Goal: Information Seeking & Learning: Check status

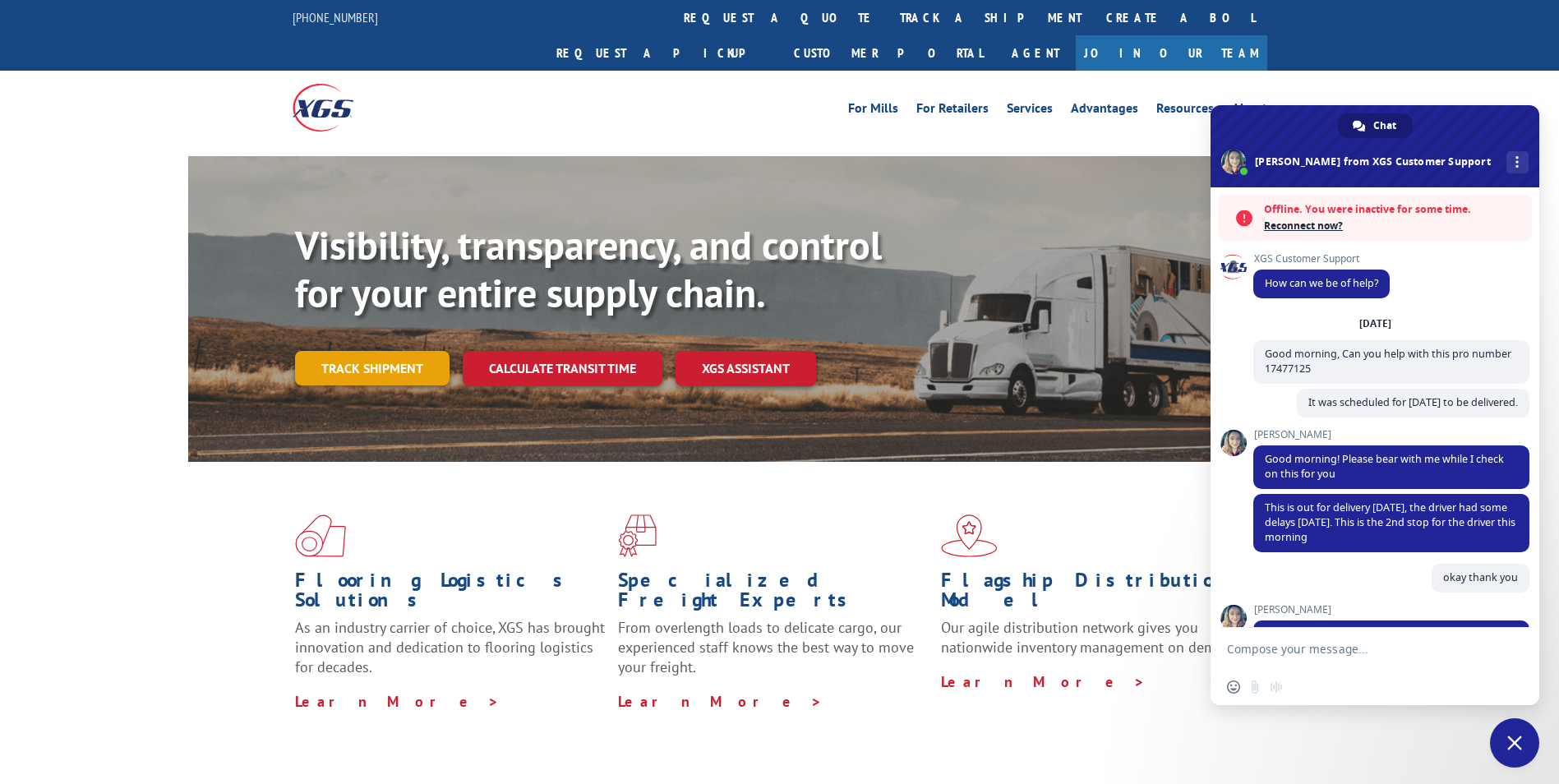
scroll to position [174, 0]
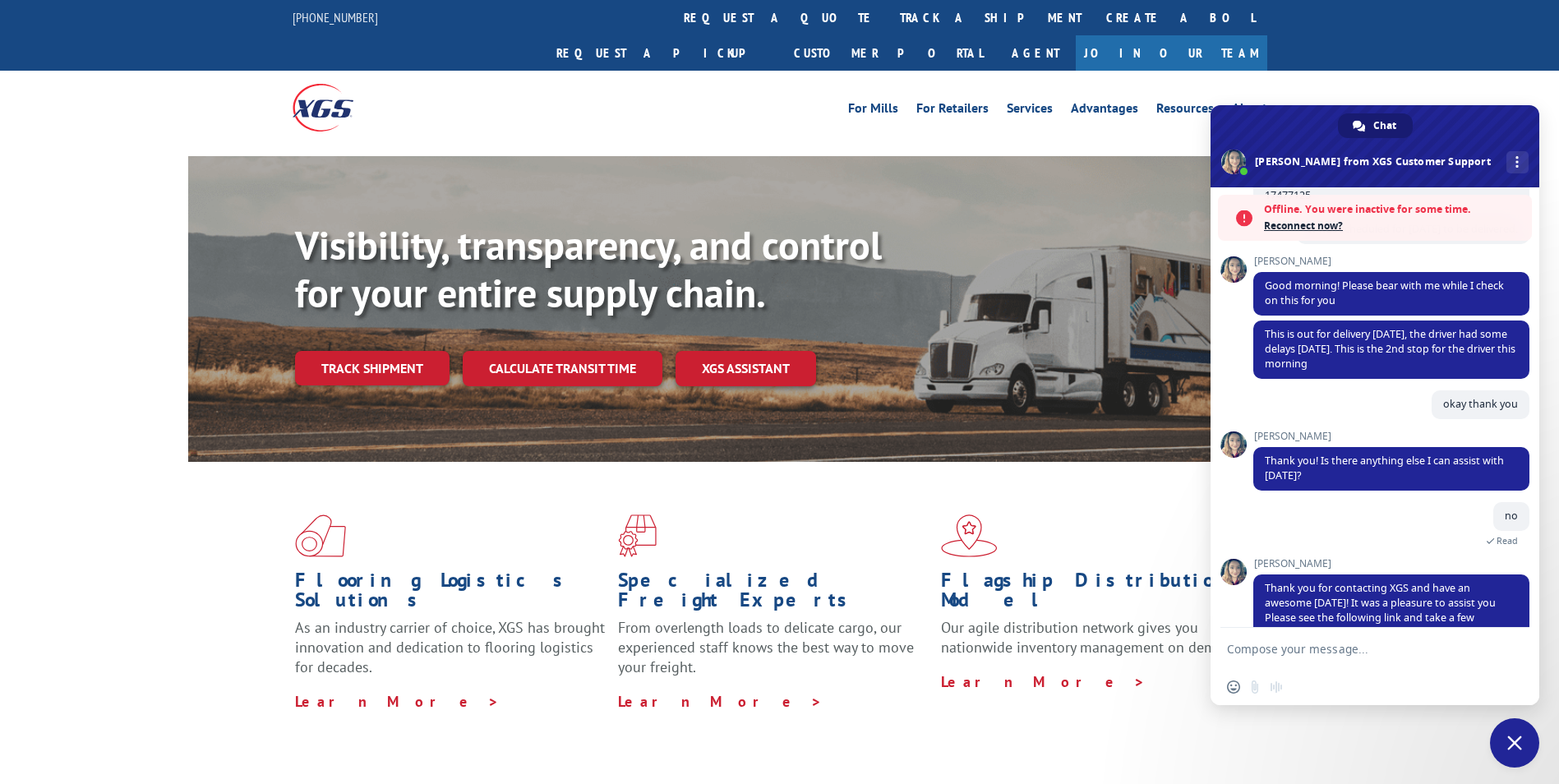
click at [1517, 741] on span "Close chat" at bounding box center [1514, 742] width 14 height 14
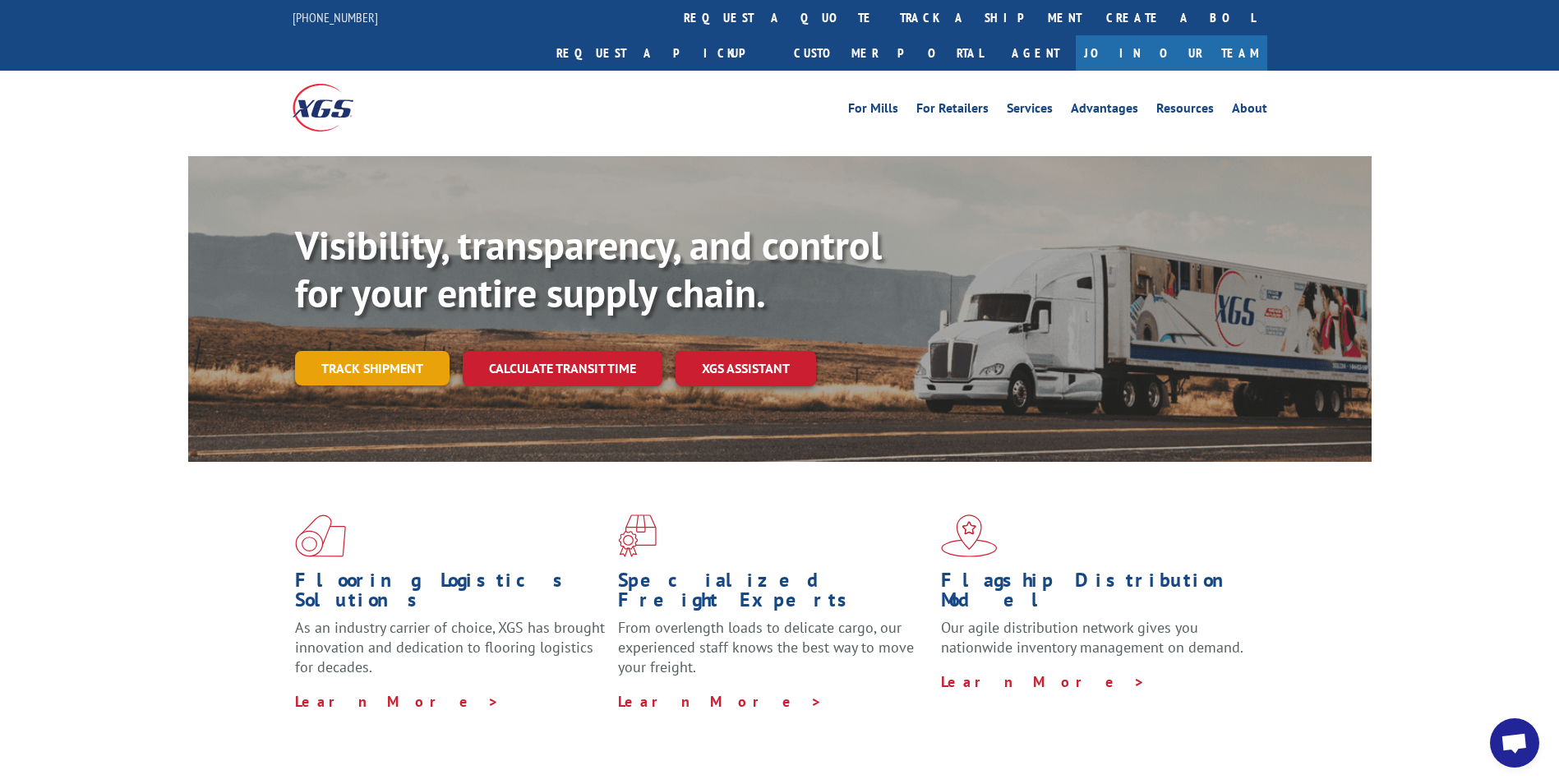
click at [389, 351] on link "Track shipment" at bounding box center [371, 368] width 154 height 35
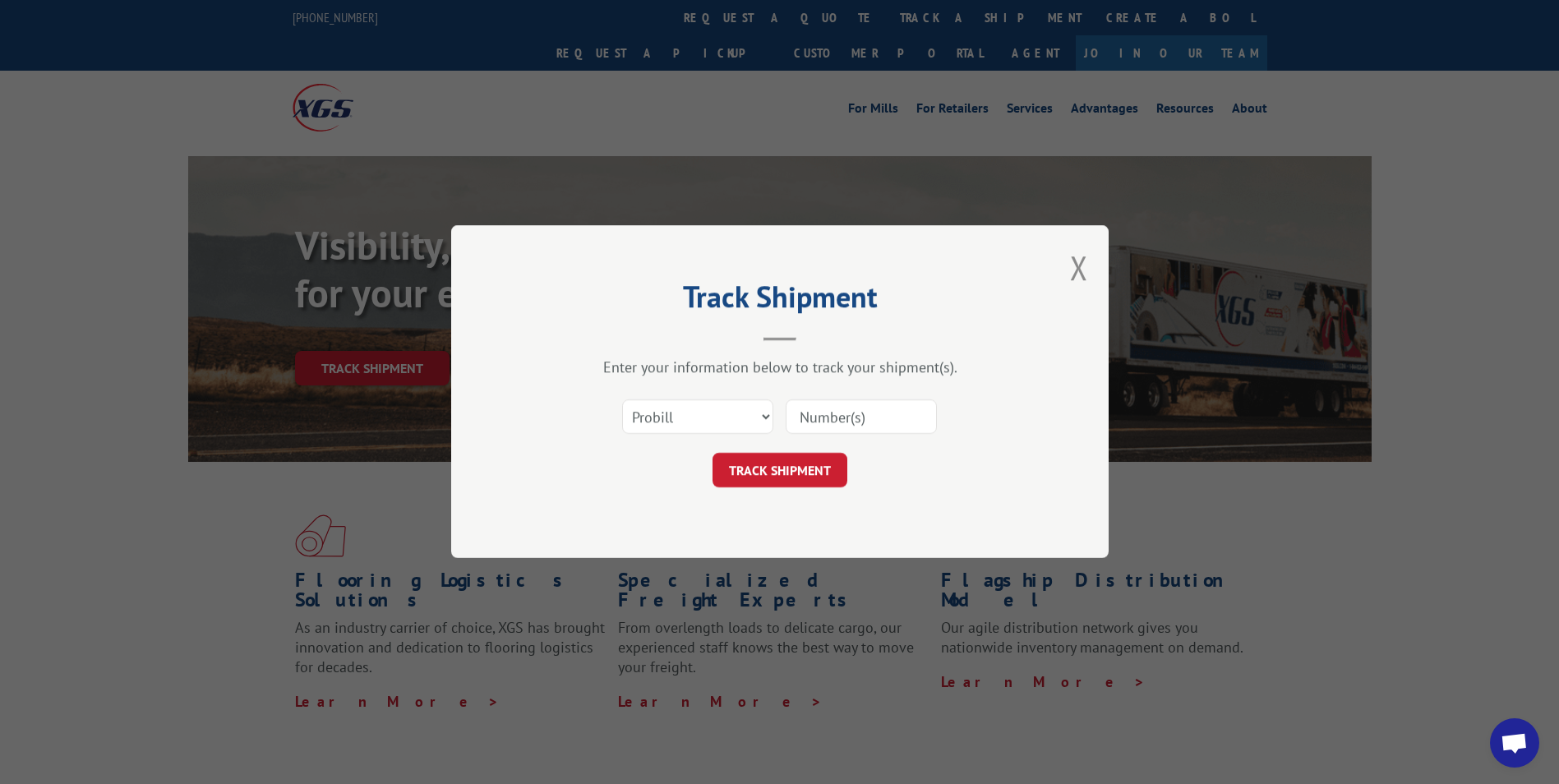
click at [818, 411] on input at bounding box center [862, 417] width 152 height 35
paste input "17477125"
type input "17477125"
click at [793, 455] on button "TRACK SHIPMENT" at bounding box center [780, 471] width 135 height 35
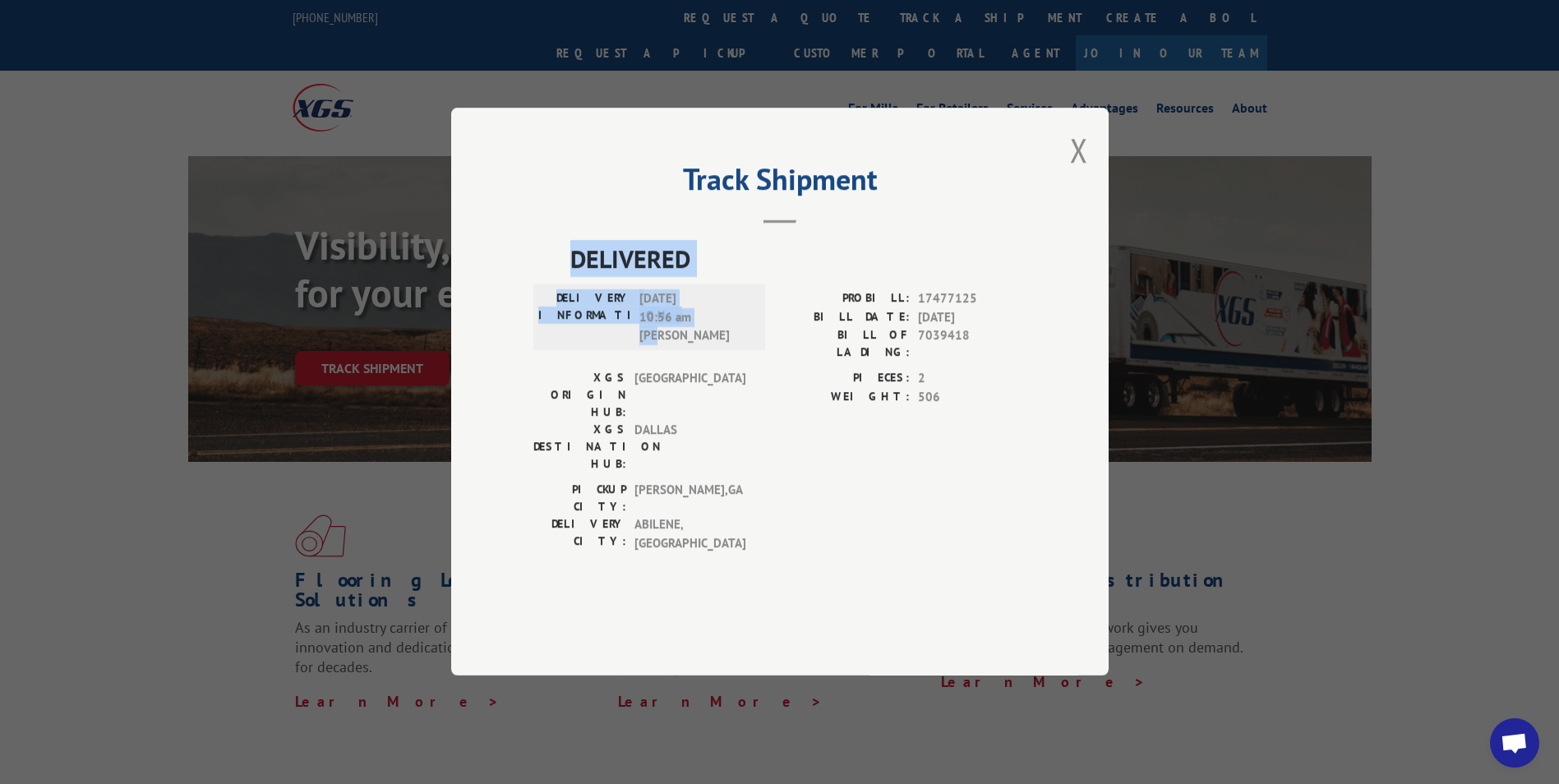
drag, startPoint x: 562, startPoint y: 296, endPoint x: 747, endPoint y: 383, distance: 204.4
click at [747, 383] on div "DELIVERED DELIVERY INFORMATION: [DATE] 10:56 am [PERSON_NAME]: 17477125 BILL DA…" at bounding box center [779, 401] width 493 height 320
copy div "DELIVERED DELIVERY INFORMATION: [DATE] 10:56 am [PERSON_NAME]"
click at [1075, 172] on button "Close modal" at bounding box center [1078, 150] width 18 height 43
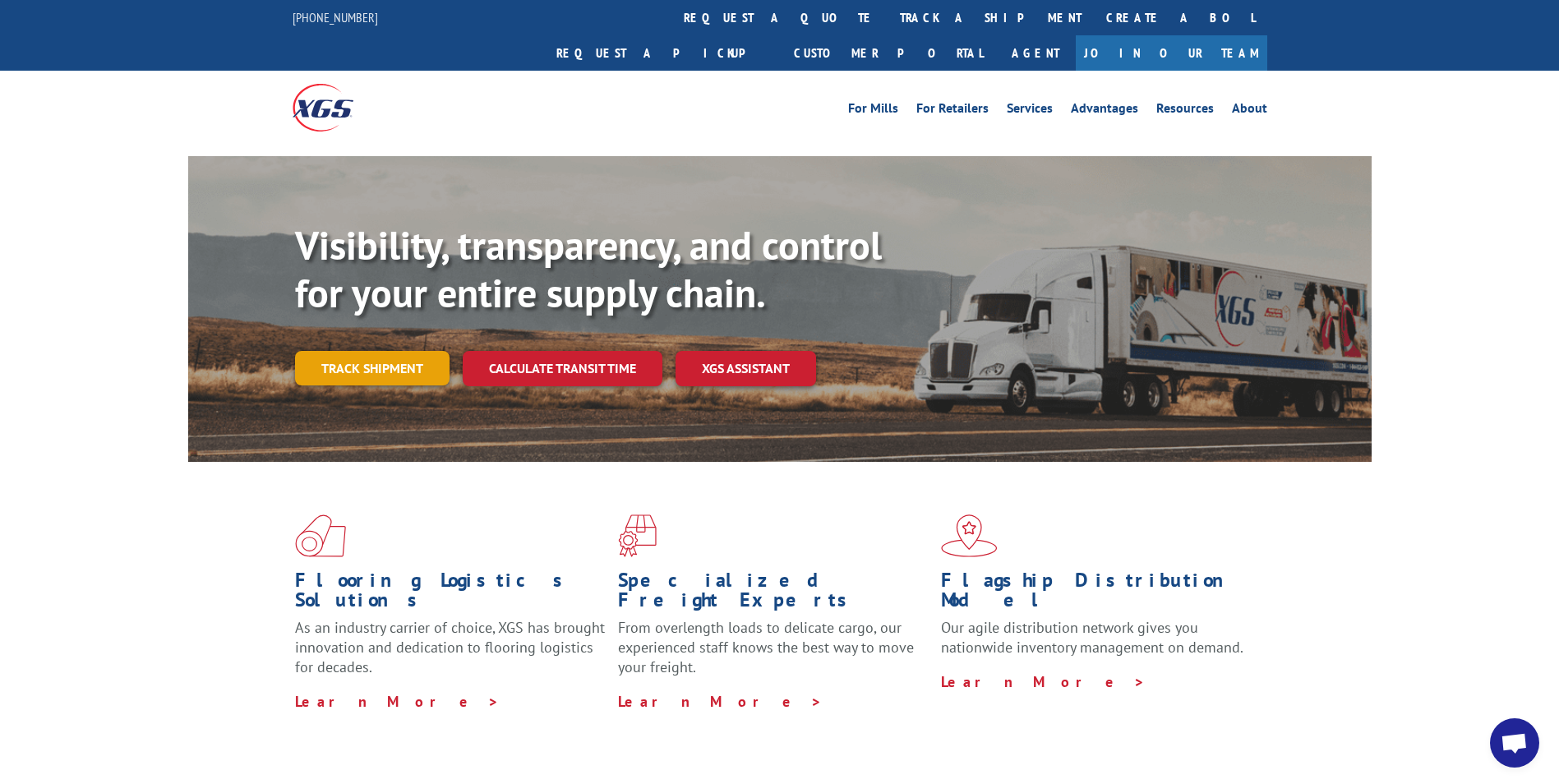
click at [405, 351] on link "Track shipment" at bounding box center [371, 368] width 154 height 35
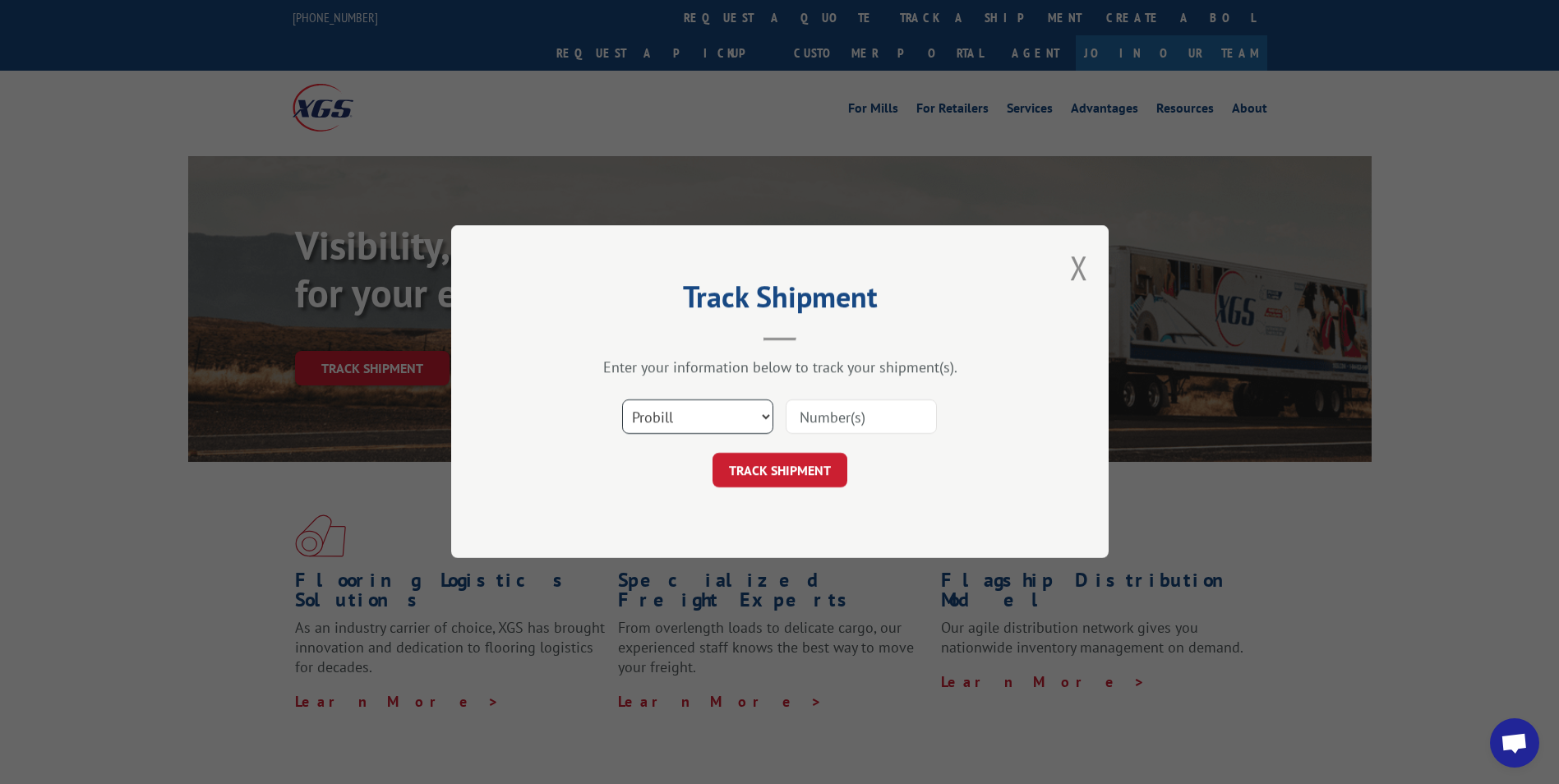
click at [687, 413] on select "Select category... Probill BOL PO" at bounding box center [698, 417] width 152 height 35
select select "po"
click at [622, 400] on select "Select category... Probill BOL PO" at bounding box center [698, 417] width 152 height 35
click at [830, 416] on input at bounding box center [862, 417] width 152 height 35
paste input "07500809"
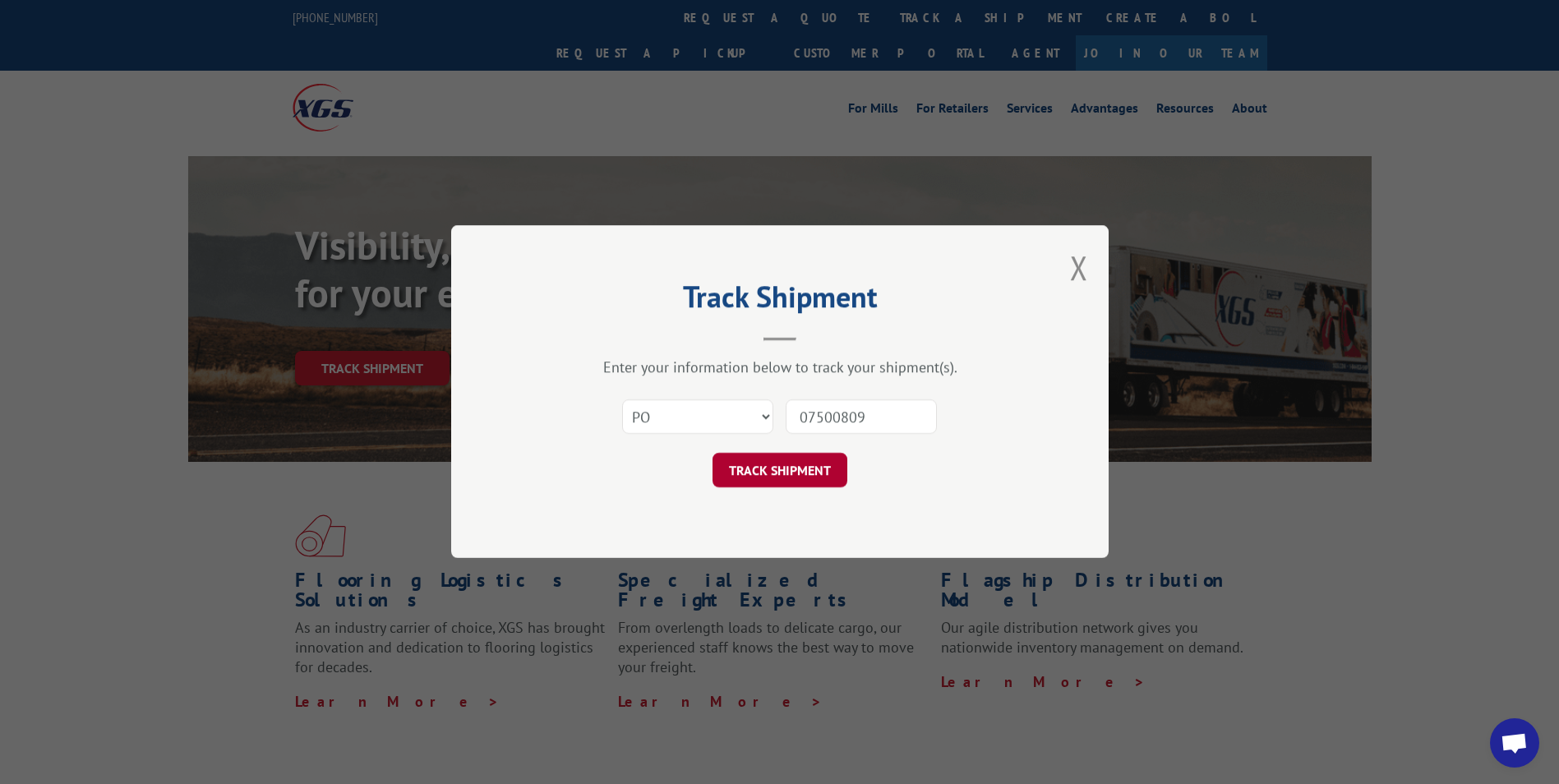
type input "07500809"
click at [795, 465] on button "TRACK SHIPMENT" at bounding box center [780, 471] width 135 height 35
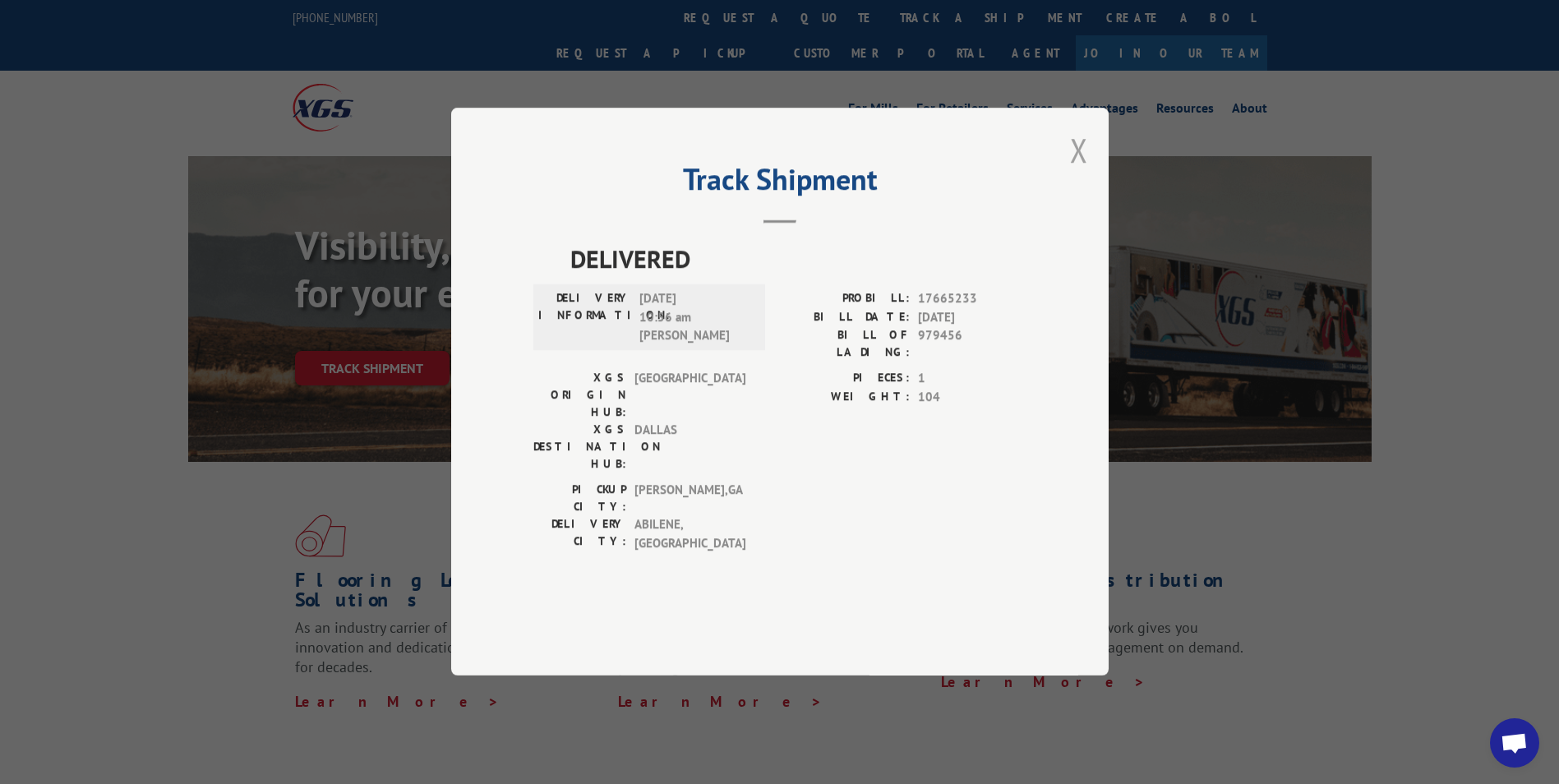
click at [1078, 172] on button "Close modal" at bounding box center [1078, 150] width 18 height 43
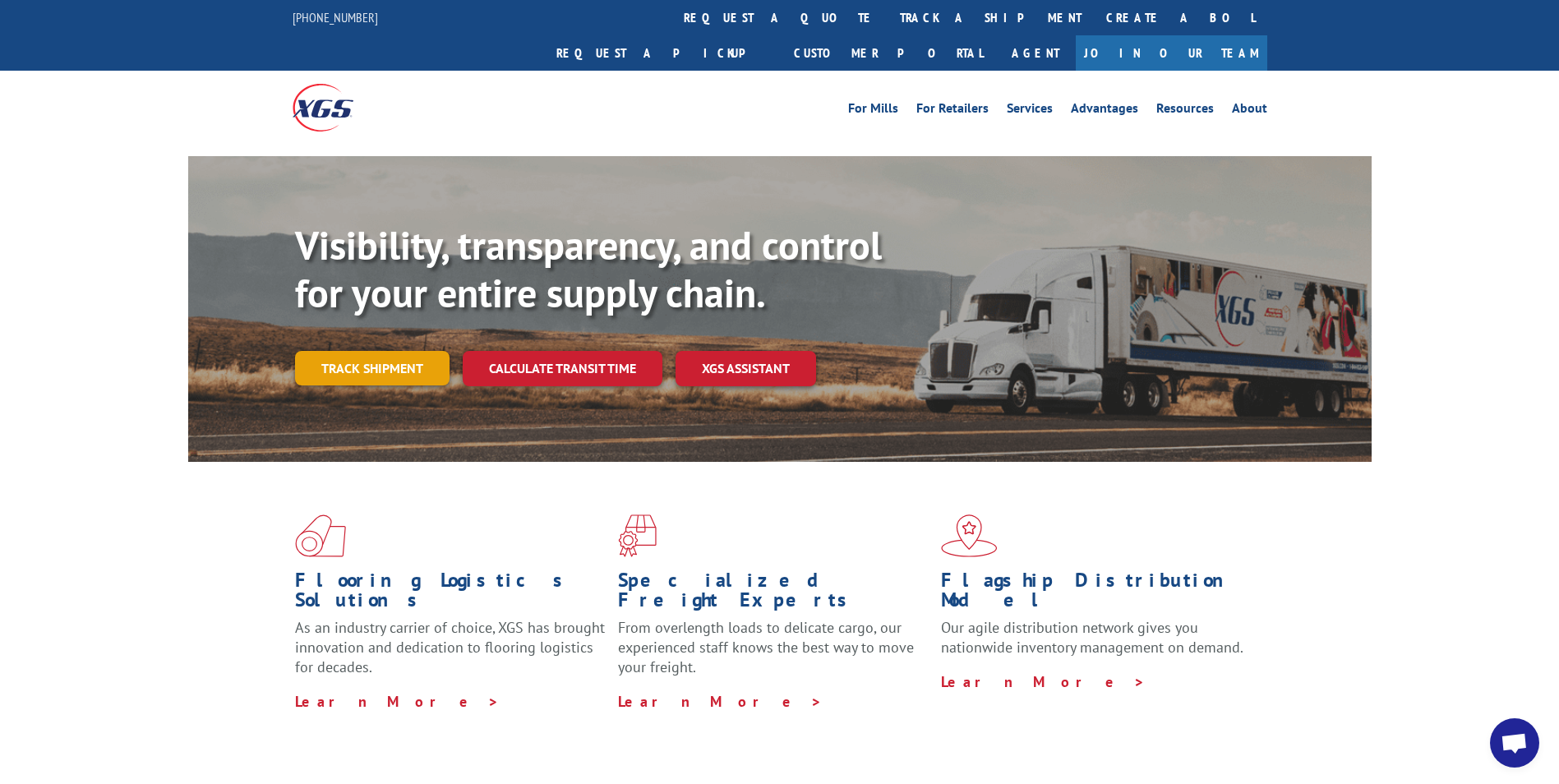
click at [347, 351] on link "Track shipment" at bounding box center [371, 368] width 154 height 35
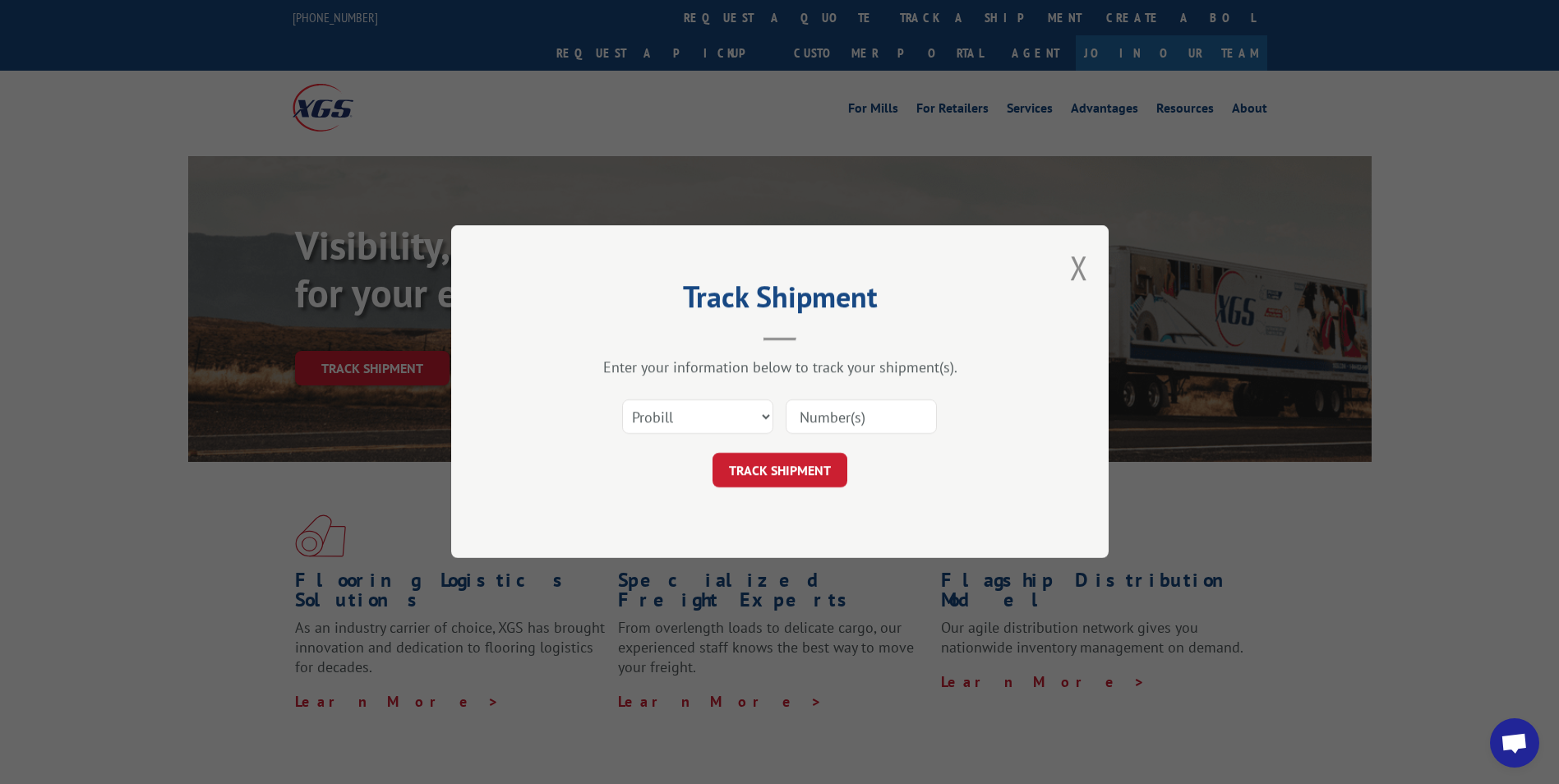
click at [846, 424] on input at bounding box center [862, 417] width 152 height 35
paste input "17523615"
type input "17523615"
click at [810, 478] on button "TRACK SHIPMENT" at bounding box center [780, 471] width 135 height 35
